Goal: Check status: Check status

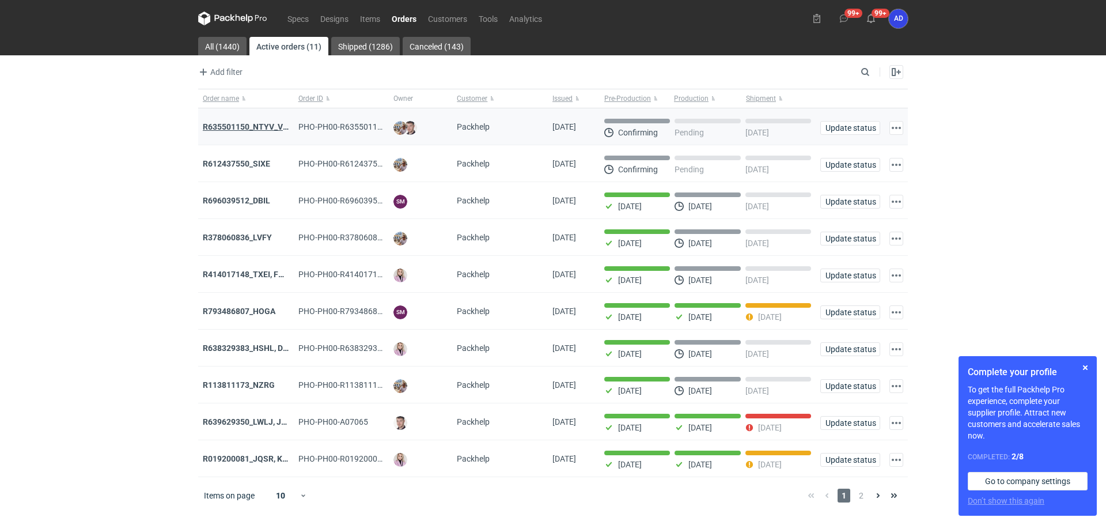
click at [268, 127] on strong "R635501150_NTYV_VNSV" at bounding box center [251, 126] width 96 height 9
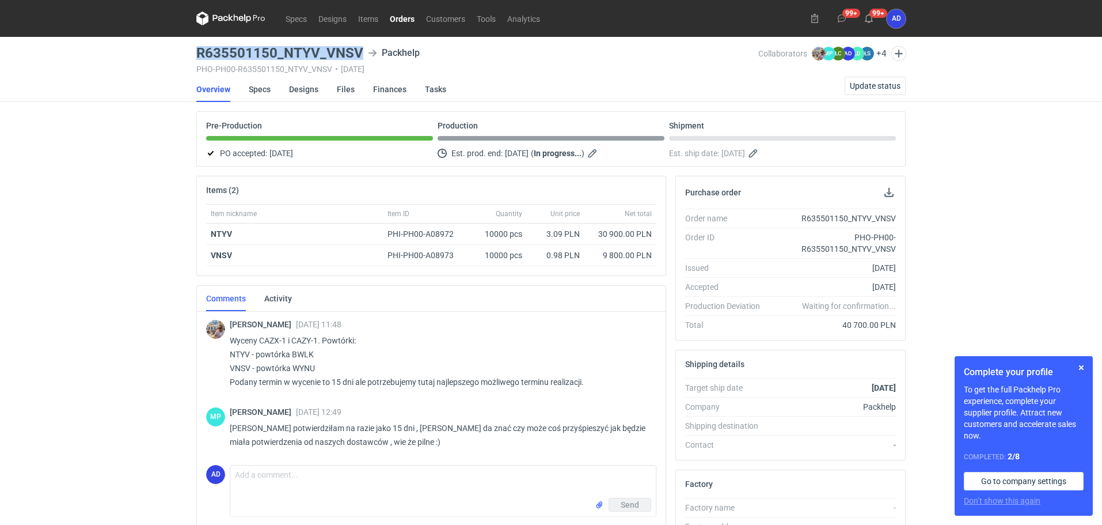
drag, startPoint x: 360, startPoint y: 55, endPoint x: 200, endPoint y: 58, distance: 160.1
click at [200, 58] on h3 "R635501150_NTYV_VNSV" at bounding box center [279, 53] width 167 height 14
copy h3 "R635501150_NTYV_VNSV"
click at [816, 52] on img at bounding box center [819, 54] width 14 height 14
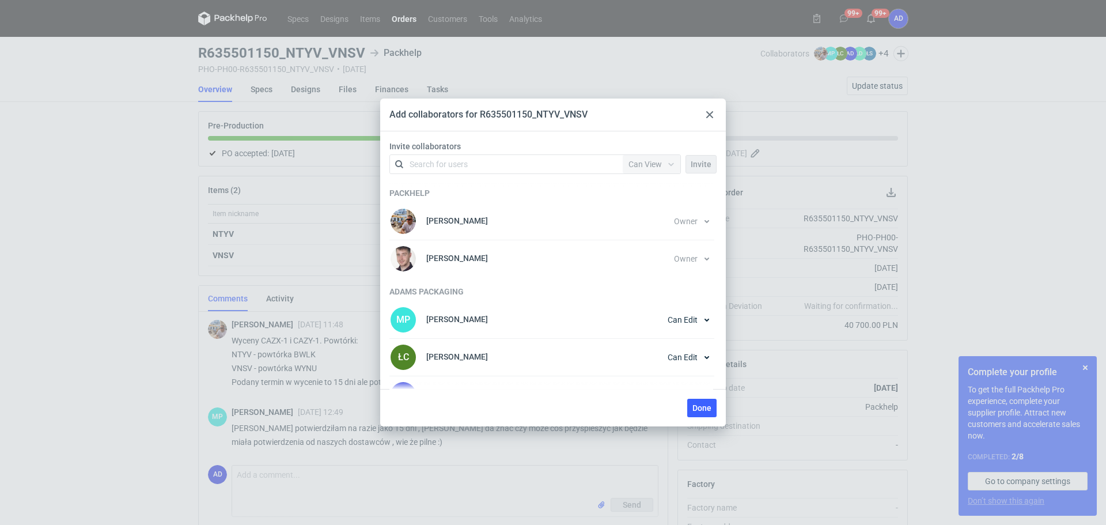
click at [708, 118] on icon at bounding box center [709, 114] width 7 height 7
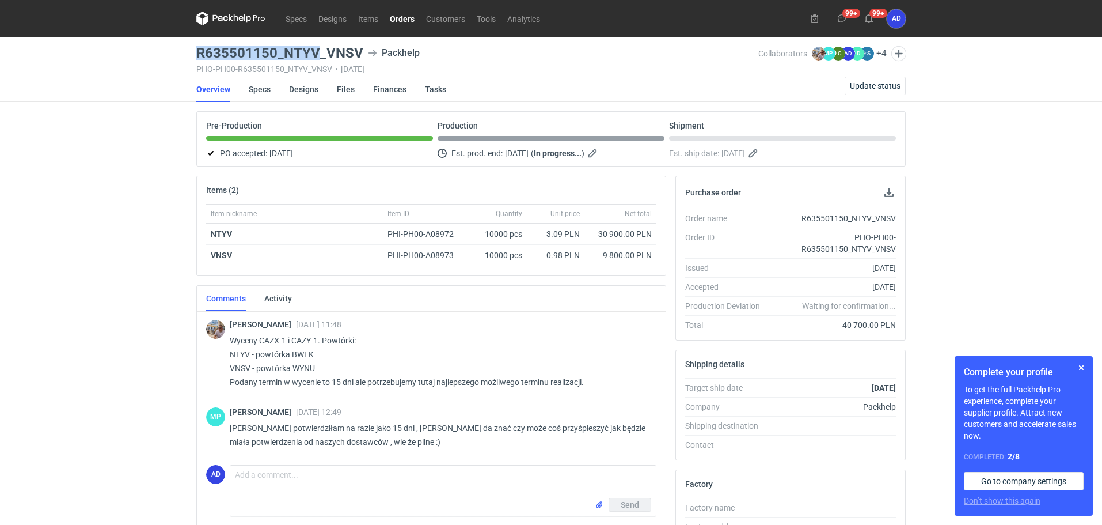
drag, startPoint x: 317, startPoint y: 52, endPoint x: 188, endPoint y: 52, distance: 129.0
click at [188, 52] on div "Specs Designs Items Orders Customers Tools Analytics 99+ 99+ AD [PERSON_NAME] […" at bounding box center [551, 262] width 1102 height 525
copy h3 "R635501150_NTYV"
